Goal: Task Accomplishment & Management: Manage account settings

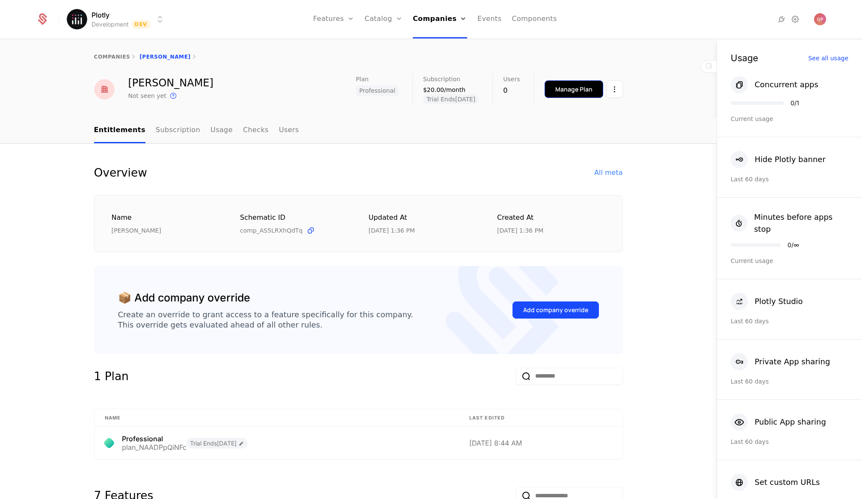
click at [569, 92] on div "Manage Plan" at bounding box center [573, 89] width 37 height 9
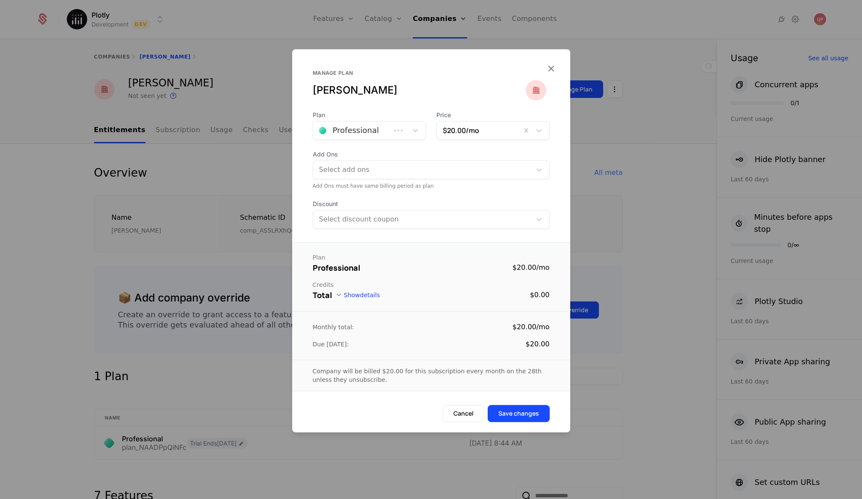
click at [406, 132] on div at bounding box center [407, 130] width 35 height 18
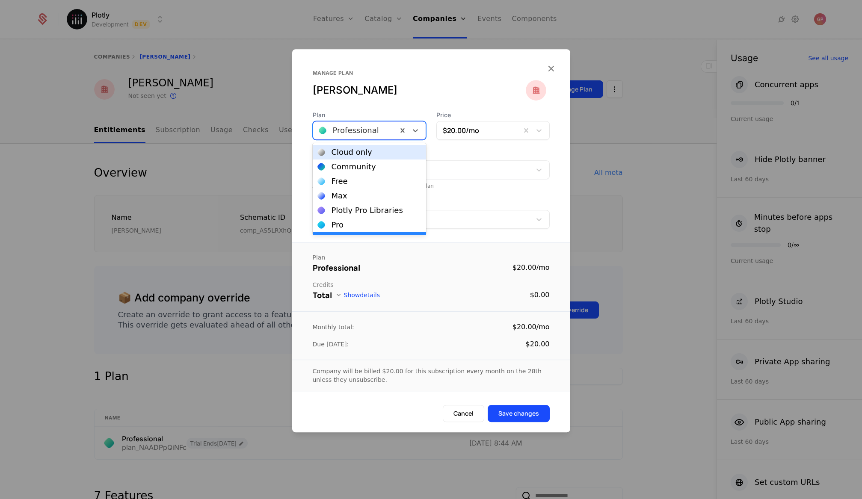
click at [449, 89] on div "[PERSON_NAME]" at bounding box center [419, 90] width 213 height 14
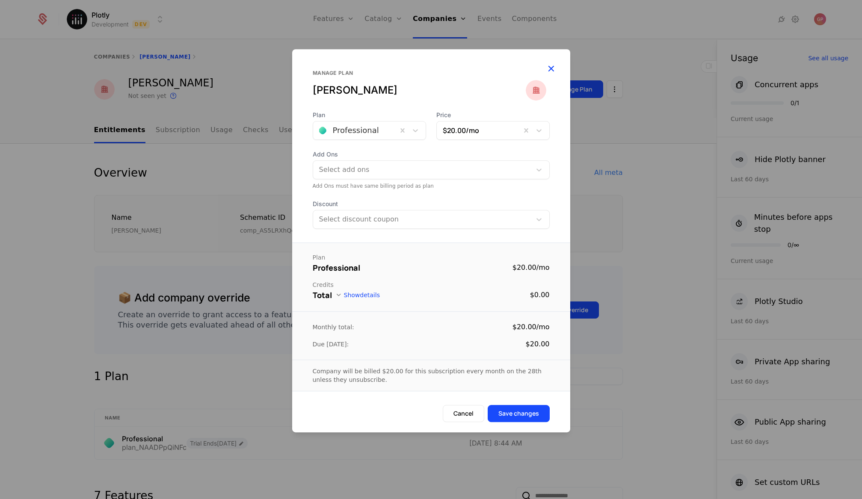
click at [555, 69] on icon "button" at bounding box center [550, 68] width 11 height 11
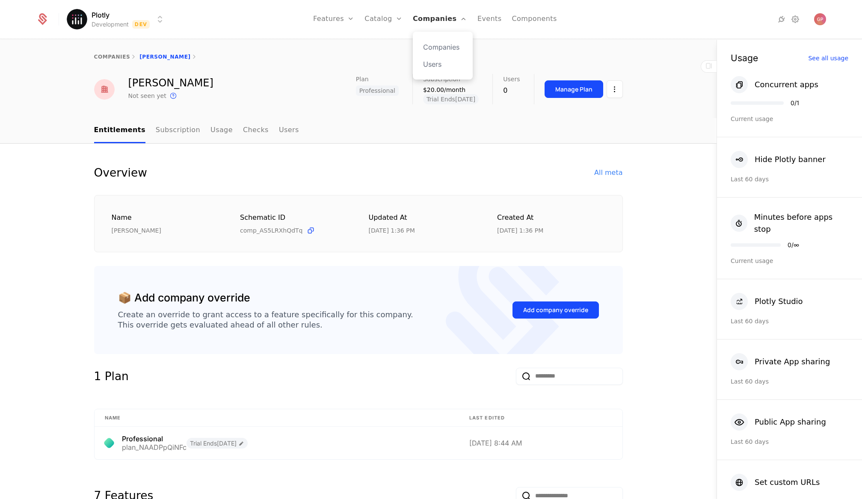
click at [445, 25] on link "Companies" at bounding box center [440, 19] width 54 height 38
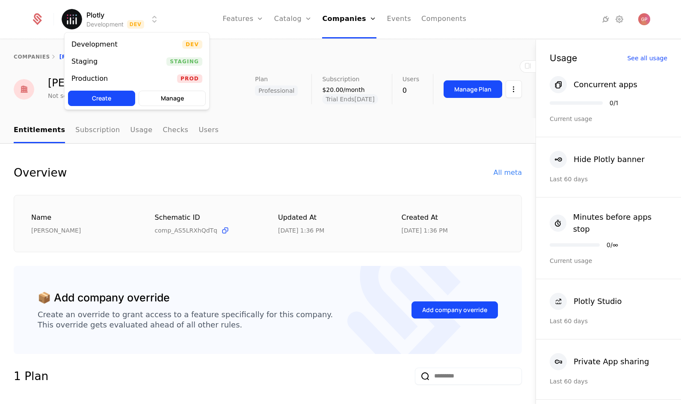
click at [74, 20] on html "Plotly Development Dev Features Features Flags Catalog Plans Add Ons Credits Co…" at bounding box center [340, 202] width 681 height 404
click at [98, 18] on html "Plotly Development Dev Features Features Flags Catalog Plans Add Ons Credits Co…" at bounding box center [340, 202] width 681 height 404
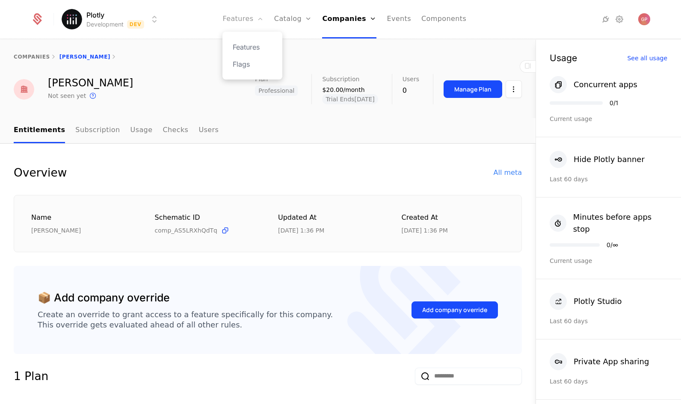
click at [250, 22] on link "Features" at bounding box center [242, 19] width 41 height 38
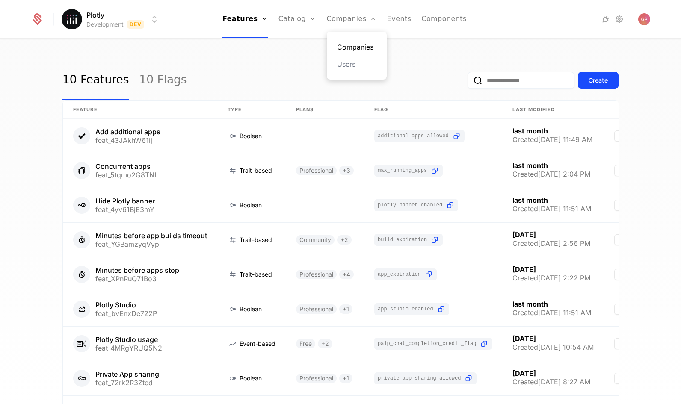
click at [348, 47] on link "Companies" at bounding box center [356, 47] width 39 height 10
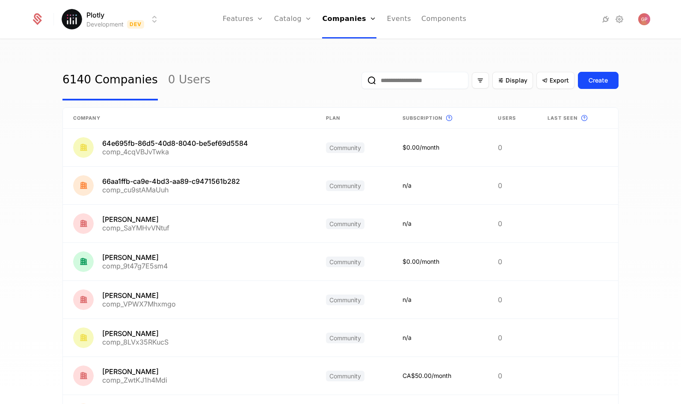
click at [242, 98] on div "6140 Companies 0 Users Display Export Create" at bounding box center [340, 80] width 556 height 40
click at [418, 81] on input "email" at bounding box center [414, 80] width 107 height 17
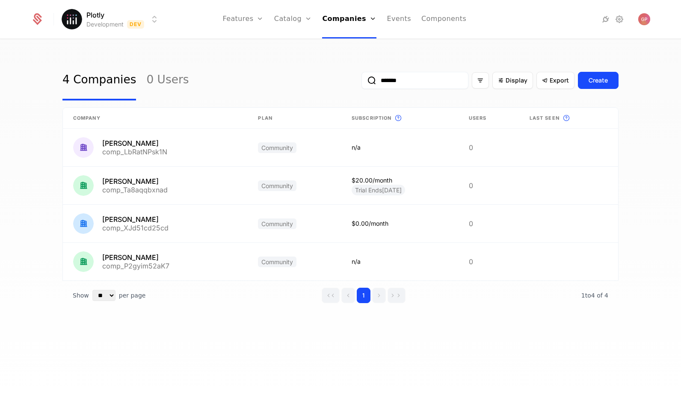
type input "*******"
click at [149, 23] on html "Plotly Development Dev Features Features Flags Catalog Plans Add Ons Credits Co…" at bounding box center [340, 202] width 681 height 404
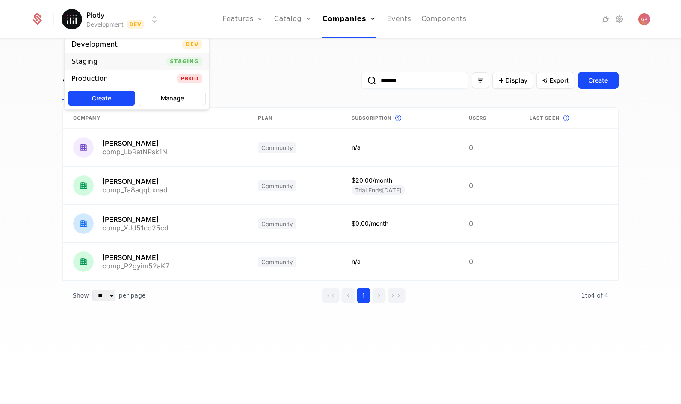
click at [149, 57] on div "Staging Staging" at bounding box center [137, 61] width 145 height 17
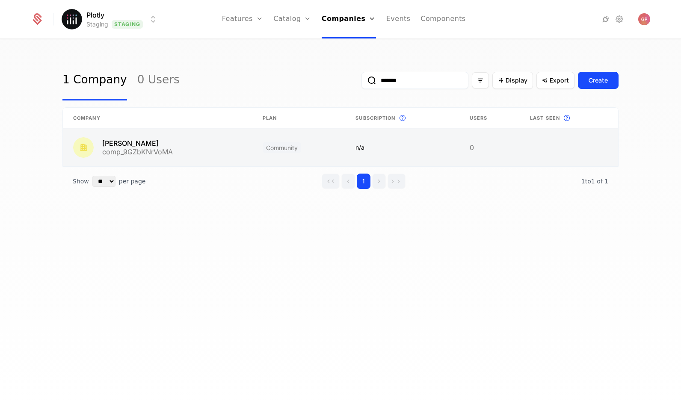
click at [145, 143] on link at bounding box center [157, 148] width 189 height 38
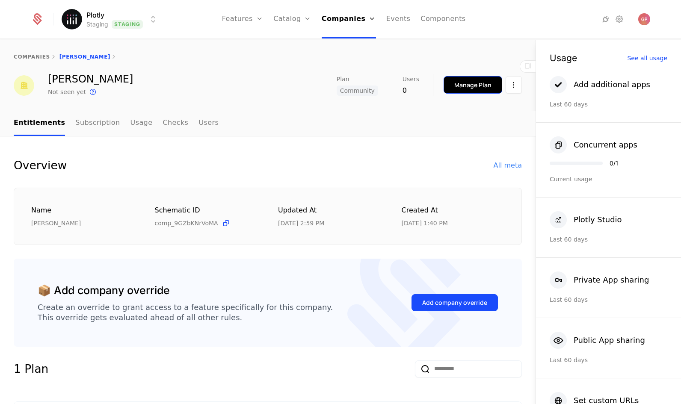
click at [460, 88] on div "Manage Plan" at bounding box center [472, 85] width 37 height 9
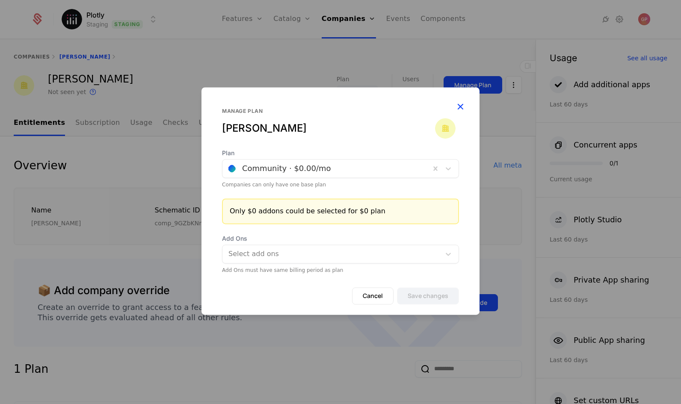
click at [457, 104] on icon "button" at bounding box center [460, 106] width 11 height 11
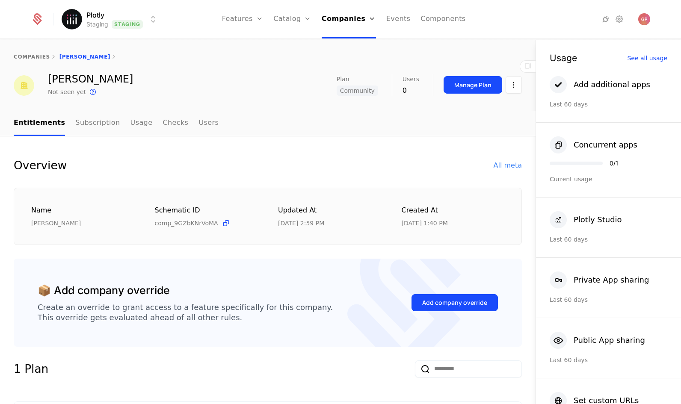
click at [157, 21] on html "Plotly Staging Staging Features Features Flags Catalog Plans Add Ons Credits Co…" at bounding box center [340, 202] width 681 height 404
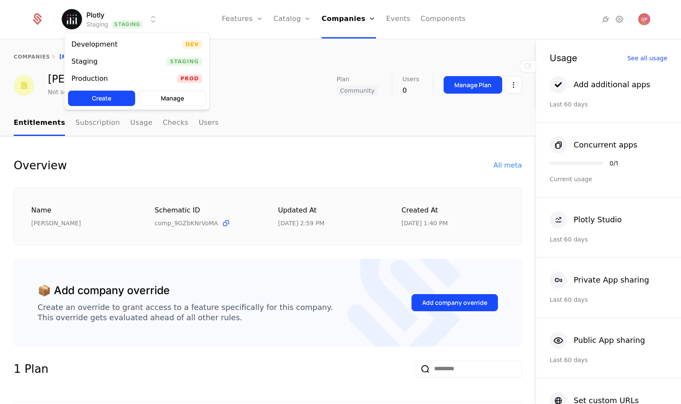
click at [298, 108] on html "Plotly Staging Staging Features Features Flags Catalog Plans Add Ons Credits Co…" at bounding box center [340, 202] width 681 height 404
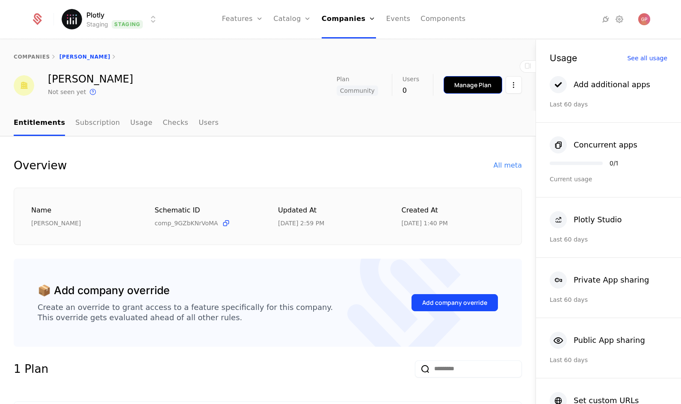
click at [470, 87] on div "Manage Plan" at bounding box center [472, 85] width 37 height 9
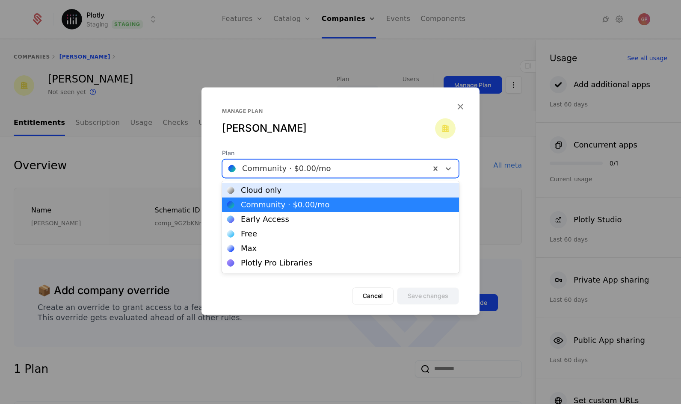
click at [304, 169] on div at bounding box center [326, 168] width 196 height 12
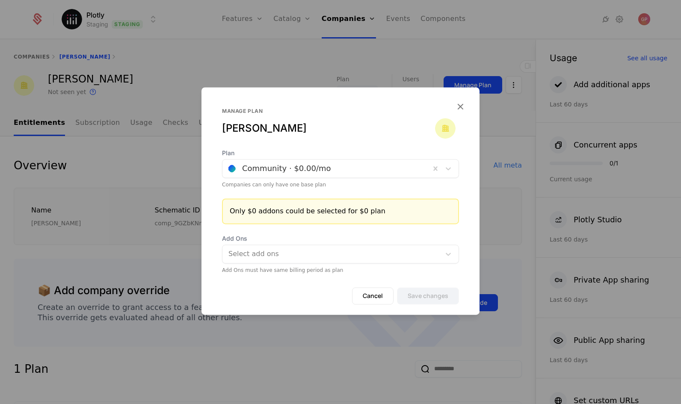
click at [338, 118] on div "Manage plan [PERSON_NAME]" at bounding box center [328, 121] width 213 height 27
click at [461, 107] on icon "button" at bounding box center [460, 106] width 11 height 11
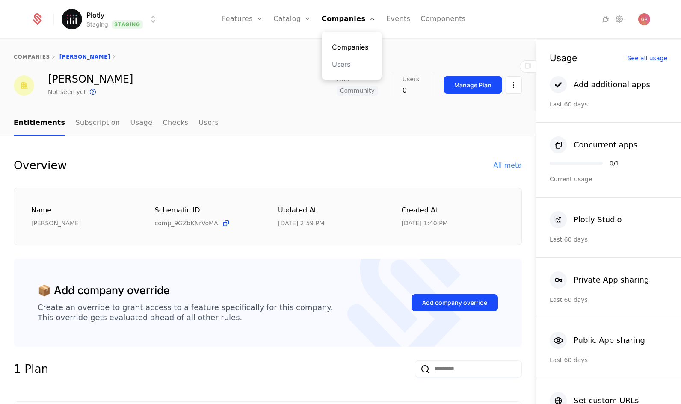
click at [347, 42] on link "Companies" at bounding box center [351, 47] width 39 height 10
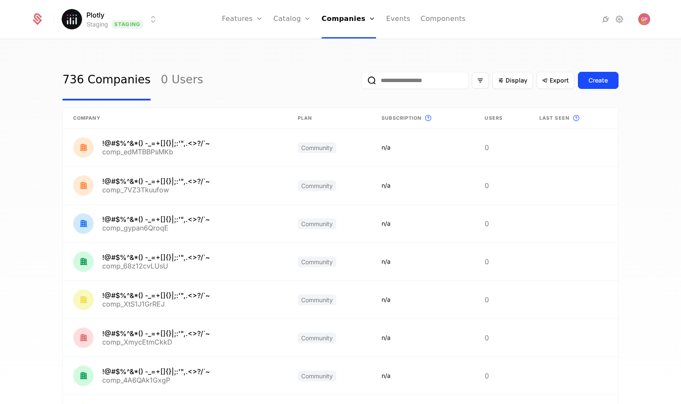
click at [386, 77] on input "email" at bounding box center [414, 80] width 107 height 17
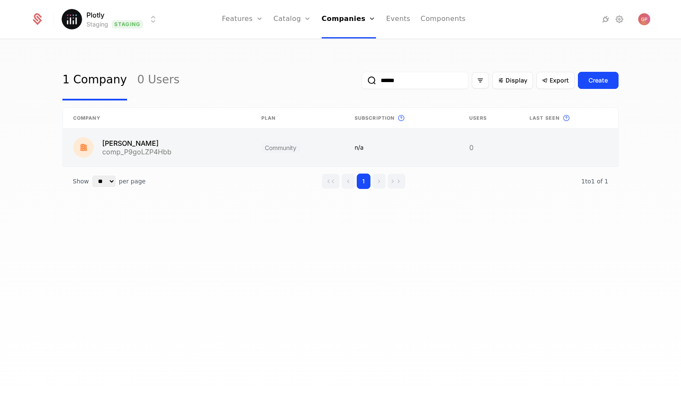
type input "******"
click at [160, 141] on link at bounding box center [157, 148] width 188 height 38
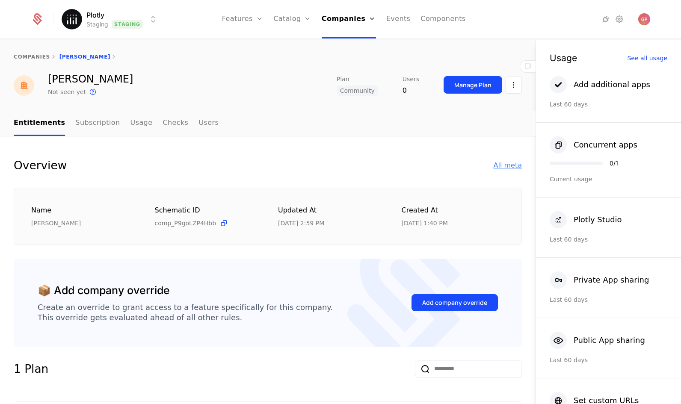
click at [499, 160] on div "All meta" at bounding box center [507, 165] width 28 height 10
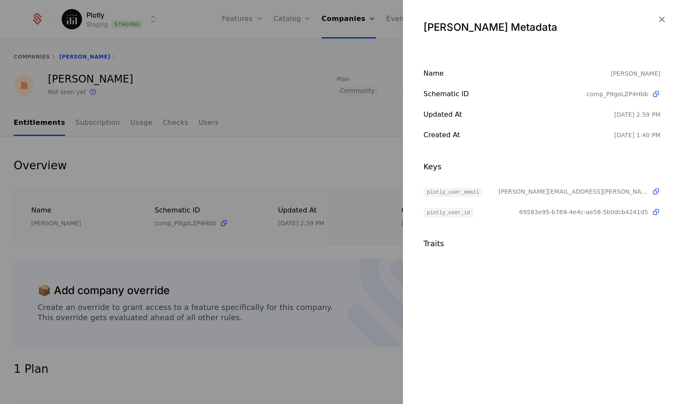
click at [629, 190] on span "[PERSON_NAME][EMAIL_ADDRESS][PERSON_NAME][DOMAIN_NAME]" at bounding box center [573, 191] width 150 height 9
click at [630, 190] on span "[PERSON_NAME][EMAIL_ADDRESS][PERSON_NAME][DOMAIN_NAME]" at bounding box center [573, 191] width 150 height 9
click at [664, 15] on icon "button" at bounding box center [661, 19] width 11 height 11
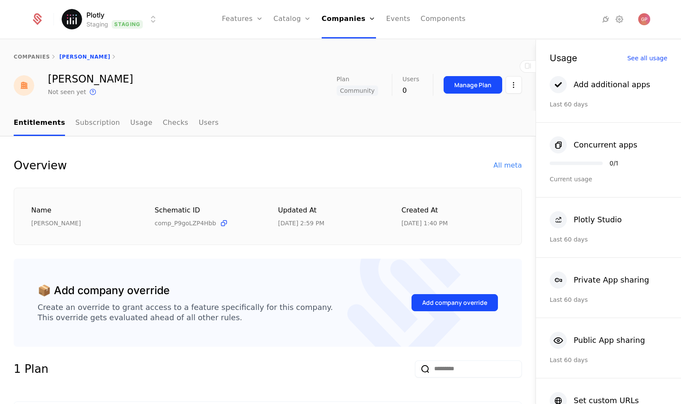
click at [407, 160] on div "Overview All meta" at bounding box center [268, 165] width 508 height 17
click at [460, 84] on div "Manage Plan" at bounding box center [472, 85] width 37 height 9
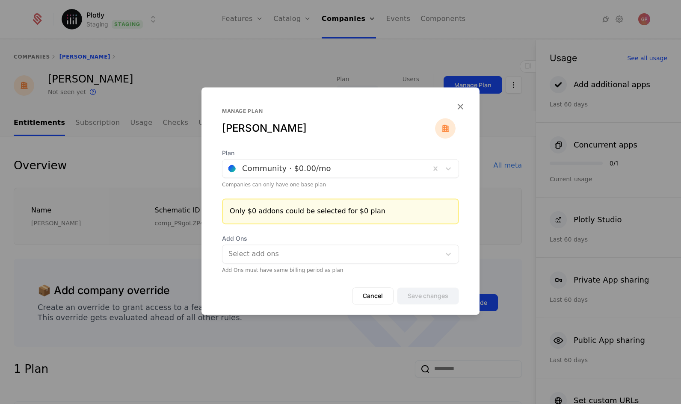
click at [328, 163] on div at bounding box center [326, 168] width 196 height 12
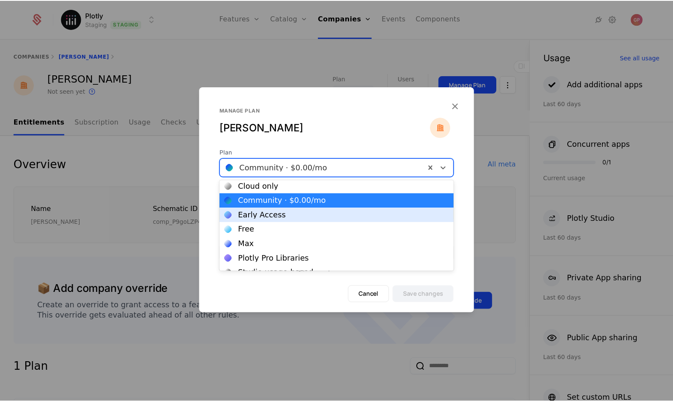
scroll to position [14, 0]
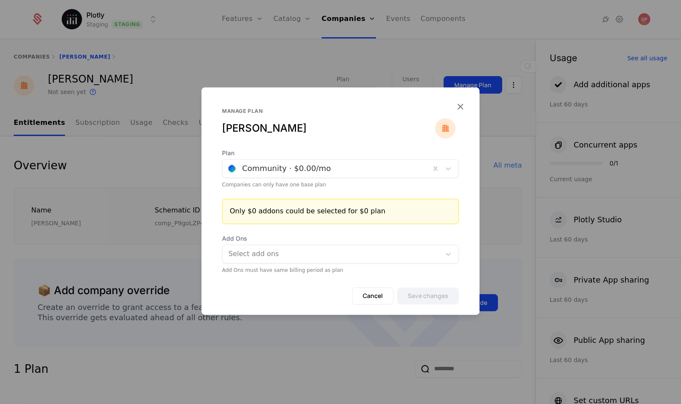
click at [346, 297] on div "Cancel Save changes" at bounding box center [340, 300] width 278 height 27
click at [370, 293] on button "Cancel" at bounding box center [372, 295] width 41 height 17
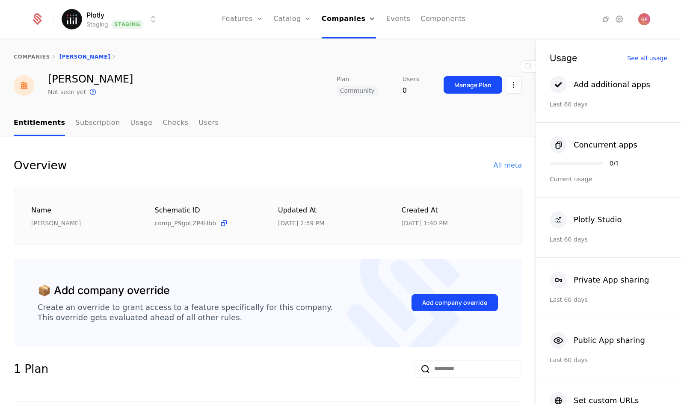
click at [300, 172] on div "Overview All meta" at bounding box center [268, 165] width 508 height 17
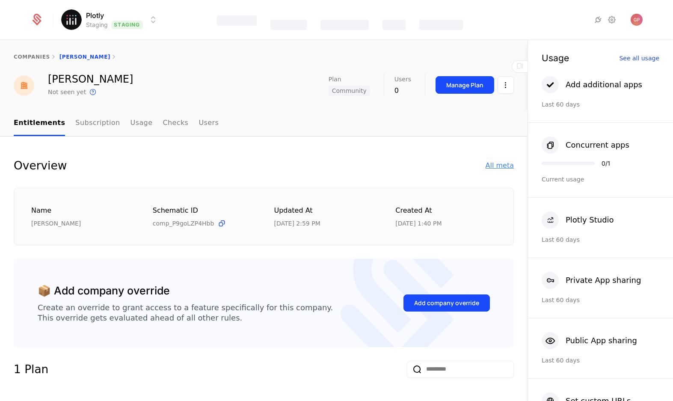
click at [487, 166] on div "All meta" at bounding box center [499, 165] width 28 height 10
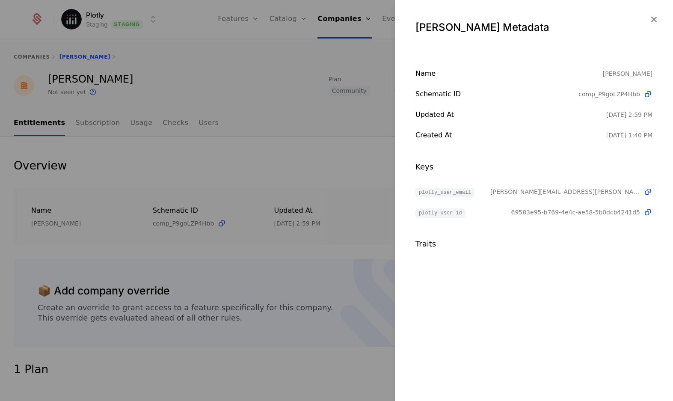
click at [341, 10] on div at bounding box center [336, 200] width 673 height 401
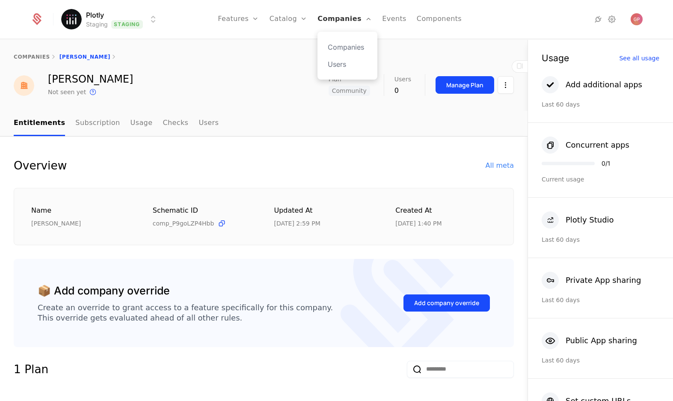
click at [343, 13] on link "Companies" at bounding box center [344, 19] width 54 height 38
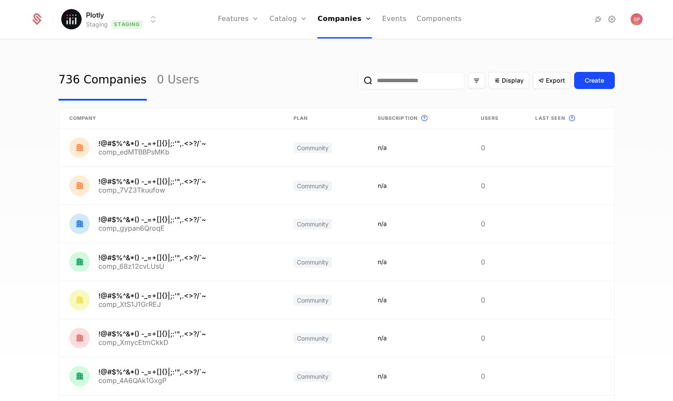
click at [420, 75] on input "email" at bounding box center [410, 80] width 107 height 17
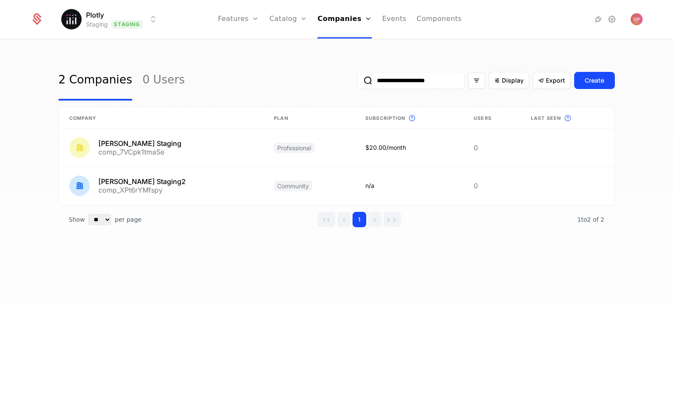
type input "**********"
click at [213, 269] on div "**********" at bounding box center [336, 223] width 673 height 366
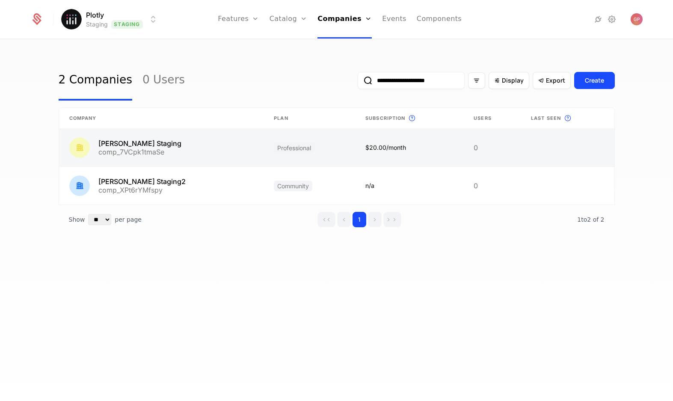
click at [156, 145] on link at bounding box center [161, 148] width 205 height 38
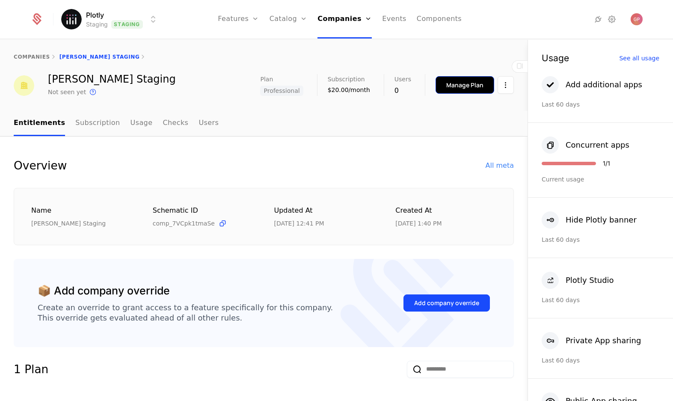
click at [453, 92] on button "Manage Plan" at bounding box center [464, 85] width 59 height 18
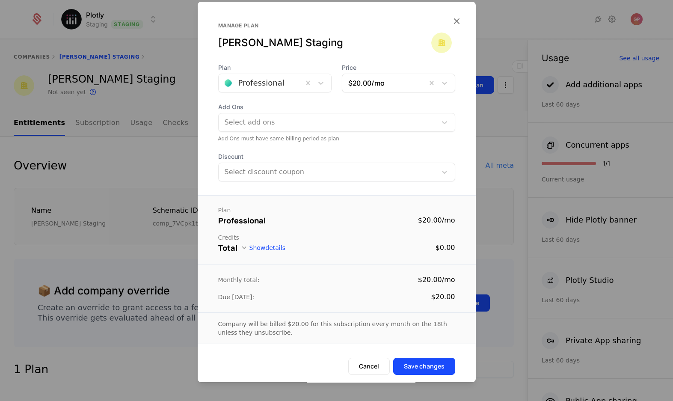
click at [311, 66] on span "Plan" at bounding box center [274, 67] width 113 height 9
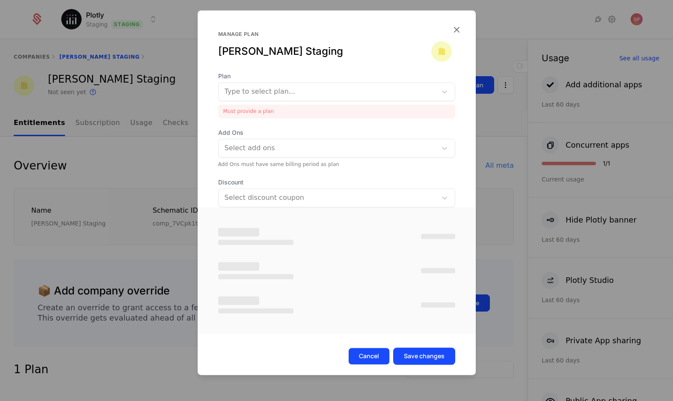
click at [379, 343] on form "Plan Type to select plan... Must provide a plan Add Ons Select add ons Add Ons …" at bounding box center [337, 223] width 278 height 303
click at [377, 354] on button "Cancel" at bounding box center [368, 355] width 41 height 17
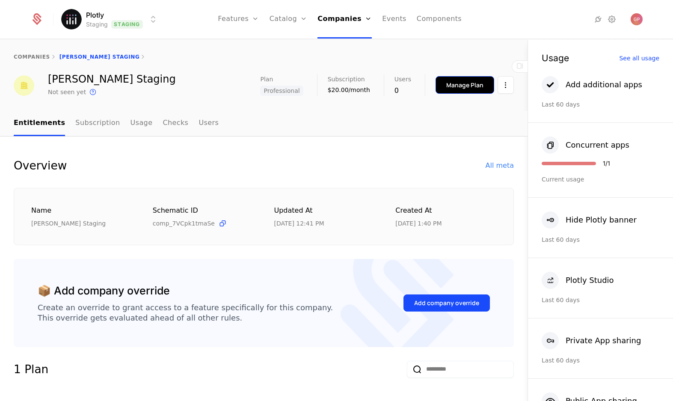
click at [454, 86] on div "Manage Plan" at bounding box center [464, 85] width 37 height 9
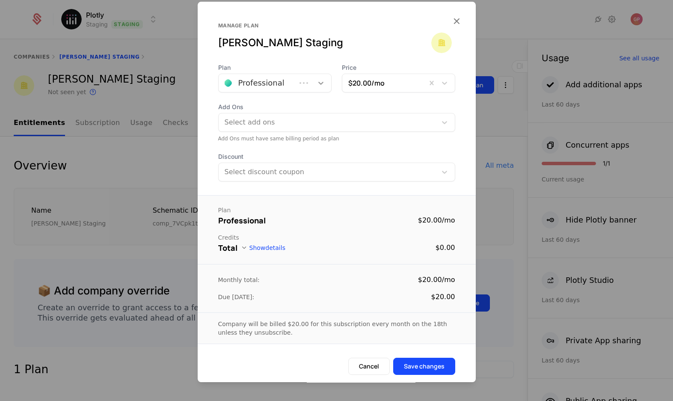
click at [320, 86] on icon at bounding box center [320, 83] width 9 height 9
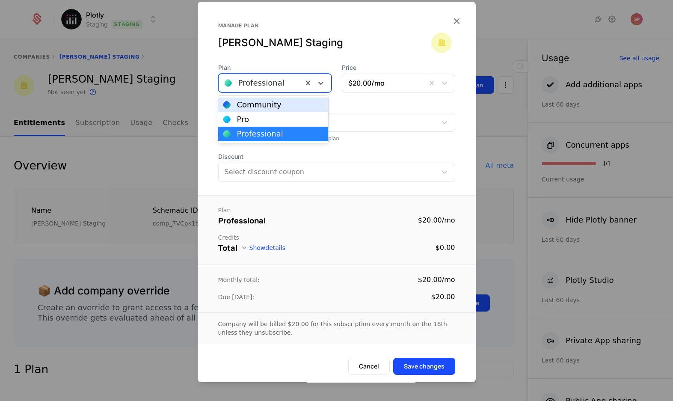
click at [297, 103] on div "Community" at bounding box center [273, 105] width 100 height 8
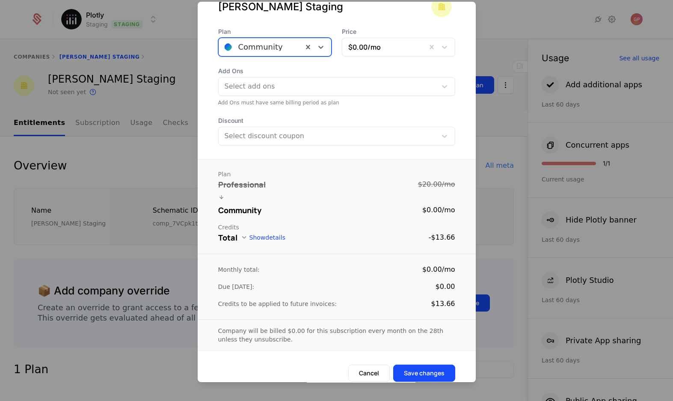
scroll to position [46, 0]
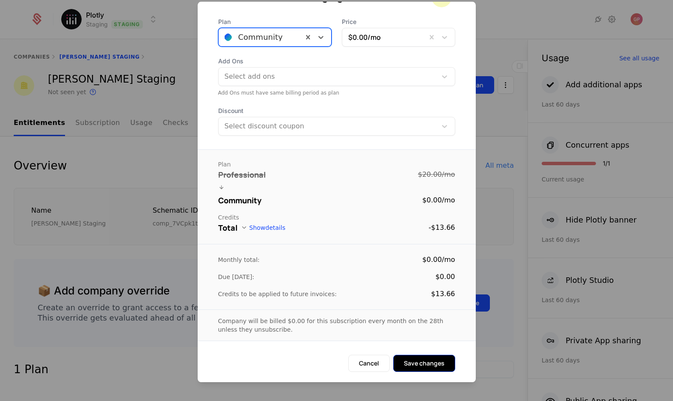
click at [415, 363] on button "Save changes" at bounding box center [424, 363] width 62 height 17
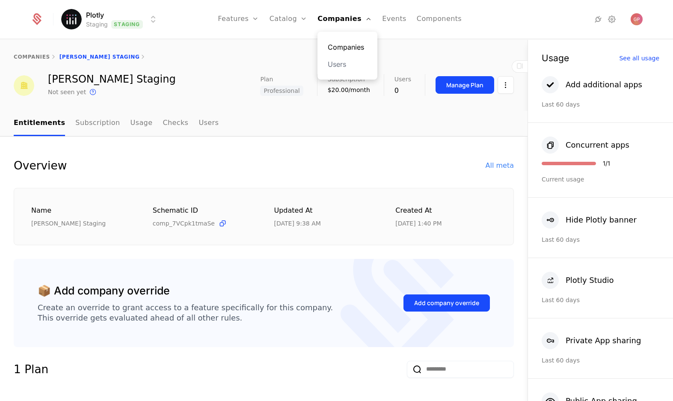
click at [342, 47] on link "Companies" at bounding box center [347, 47] width 39 height 10
